Goal: Information Seeking & Learning: Learn about a topic

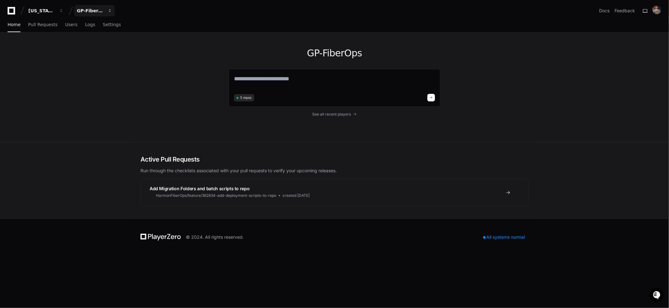
click at [95, 9] on div "GP-FiberOps" at bounding box center [90, 11] width 27 height 6
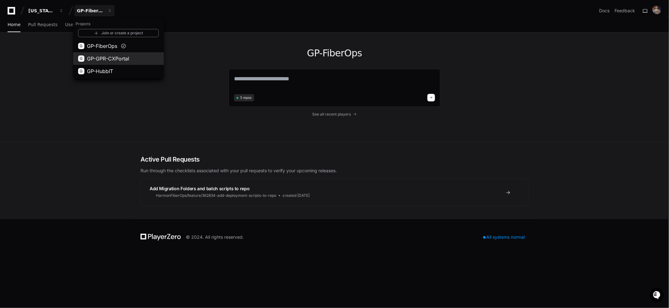
click at [106, 56] on span "GP-GPR-CXPortal" at bounding box center [108, 59] width 42 height 8
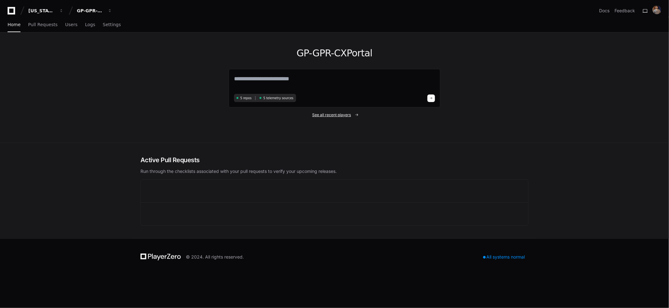
click at [330, 113] on span "See all recent players" at bounding box center [332, 114] width 39 height 5
click at [349, 115] on span "See all recent players" at bounding box center [332, 114] width 39 height 5
click at [357, 114] on span at bounding box center [357, 115] width 4 height 4
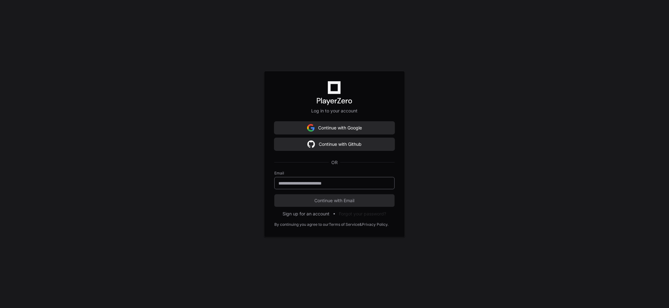
click at [303, 183] on input "email" at bounding box center [334, 183] width 112 height 6
type input "**********"
click at [311, 198] on span "Continue with Email" at bounding box center [334, 201] width 120 height 6
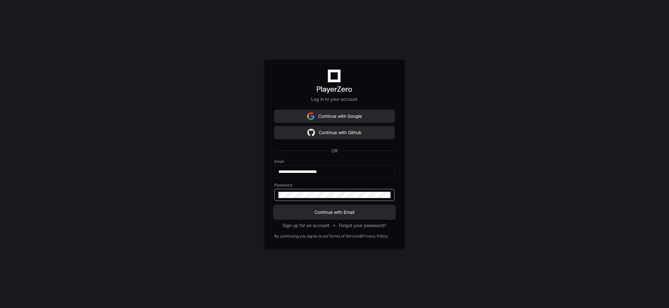
click at [274, 206] on button "Continue with Email" at bounding box center [334, 212] width 120 height 13
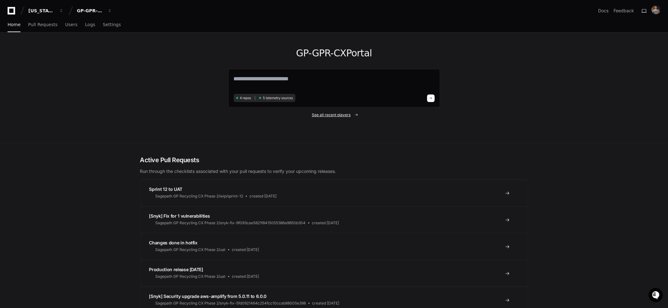
click at [341, 114] on span "See all recent players" at bounding box center [331, 114] width 39 height 5
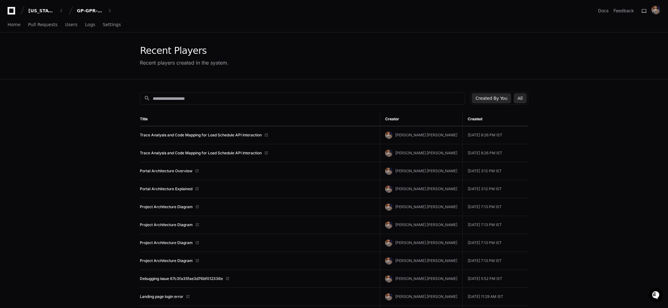
click at [517, 98] on button "All" at bounding box center [520, 98] width 13 height 10
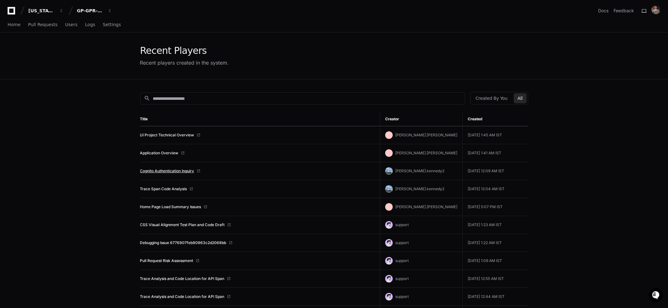
click at [175, 169] on link "Cognito Authentication Inquiry" at bounding box center [167, 171] width 54 height 5
click at [165, 153] on link "Application Overview" at bounding box center [159, 153] width 38 height 5
click at [172, 137] on link "UI Project Technical Overview" at bounding box center [167, 135] width 54 height 5
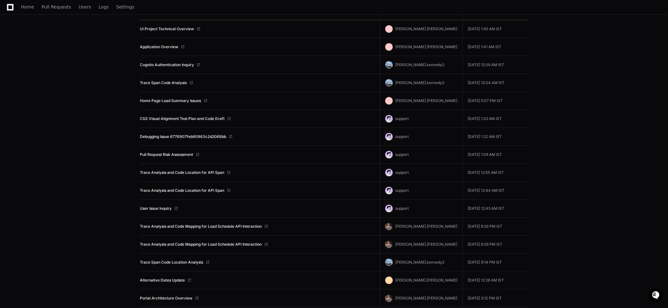
scroll to position [110, 0]
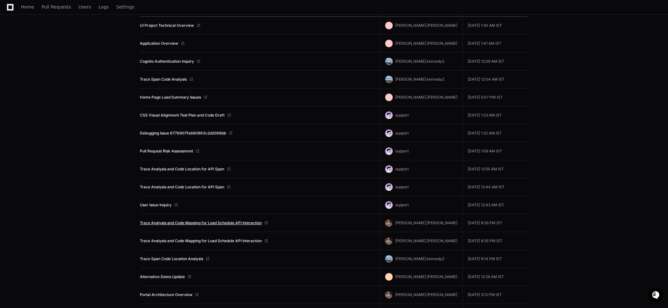
click at [233, 222] on link "Trace Analysis and Code Mapping for Load Schedule API Interaction" at bounding box center [201, 223] width 122 height 5
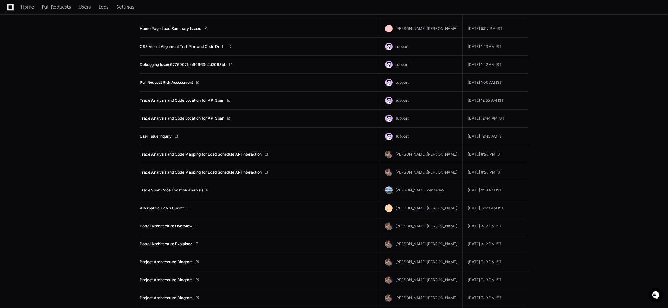
scroll to position [181, 0]
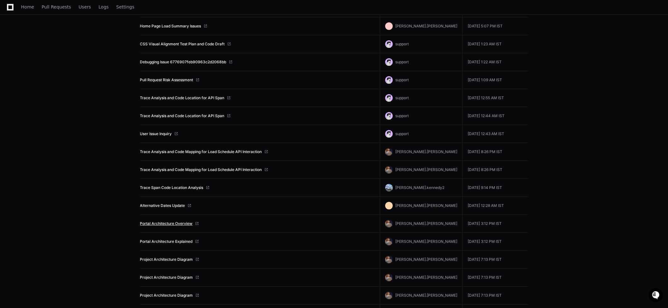
click at [169, 224] on link "Portal Architecture Overview" at bounding box center [166, 223] width 53 height 5
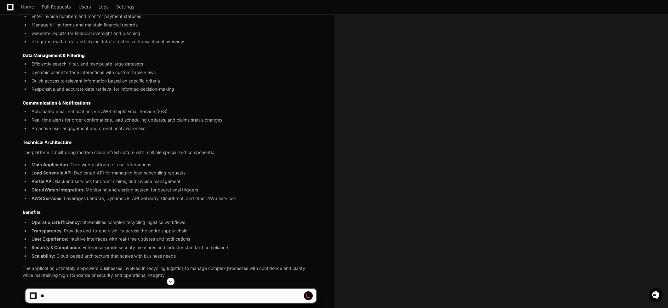
scroll to position [402, 0]
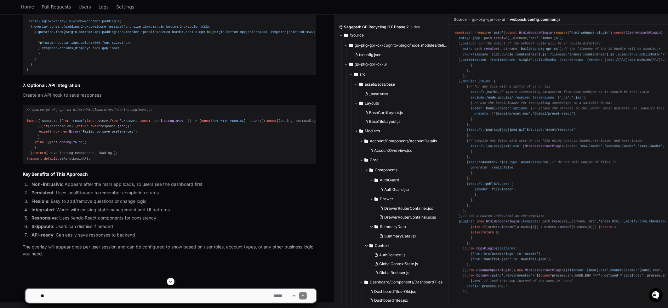
scroll to position [3911, 0]
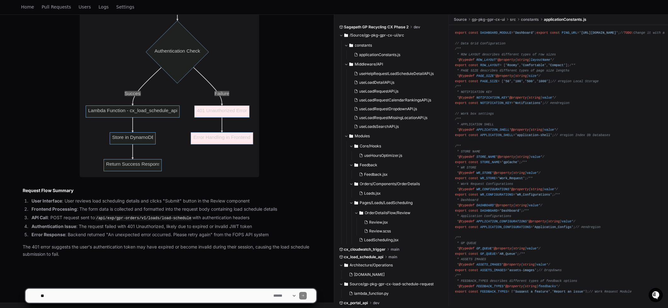
scroll to position [1053, 0]
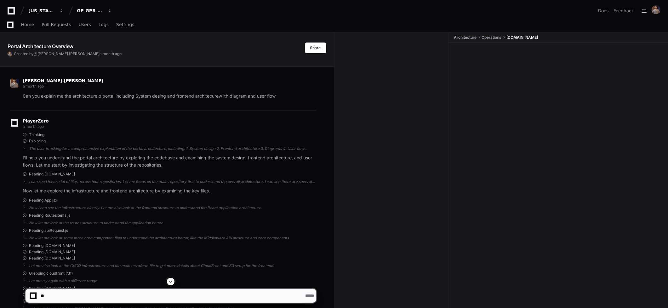
scroll to position [2599, 0]
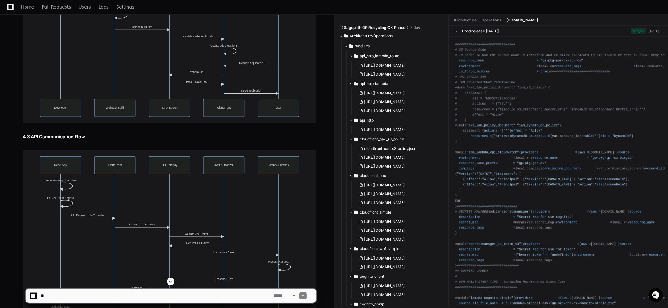
scroll to position [8029, 0]
